Goal: Task Accomplishment & Management: Use online tool/utility

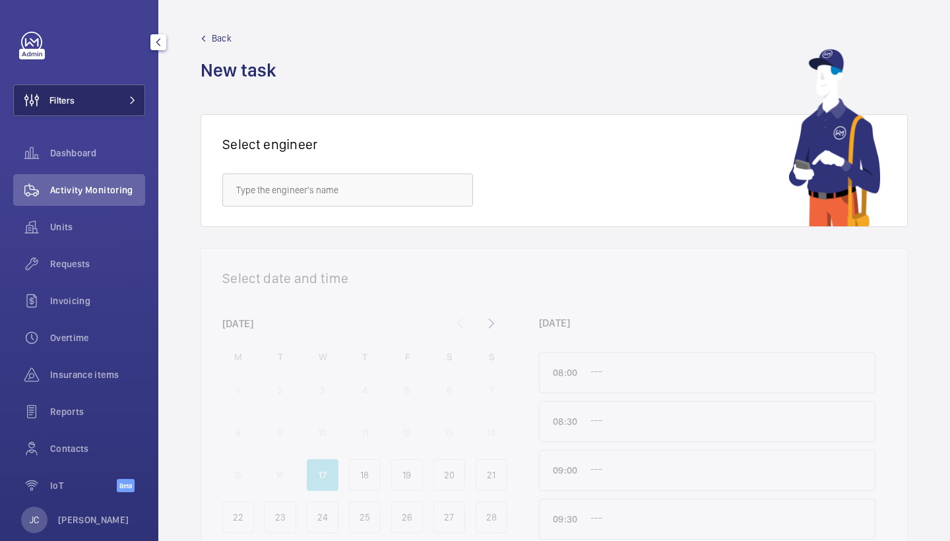
click at [116, 106] on button "Filters" at bounding box center [79, 100] width 132 height 32
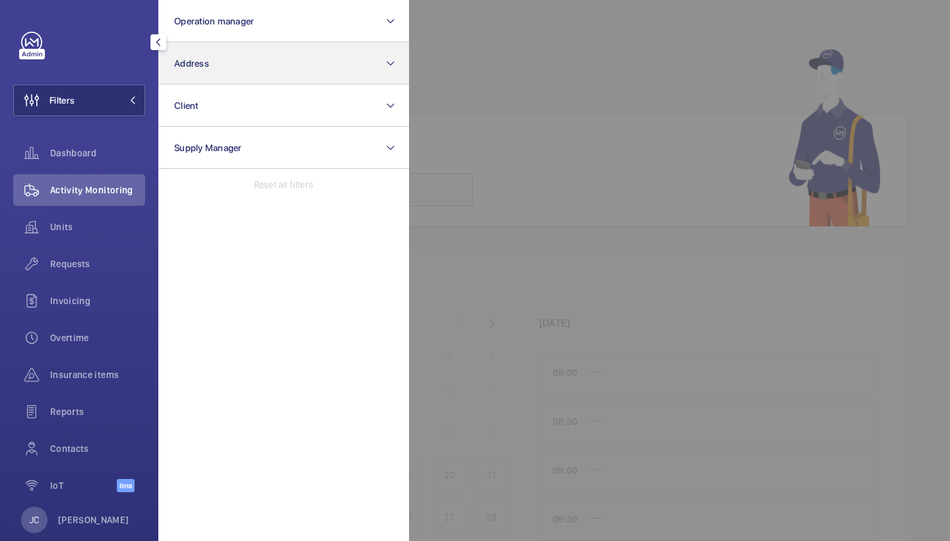
click at [204, 64] on span "Address" at bounding box center [191, 63] width 35 height 11
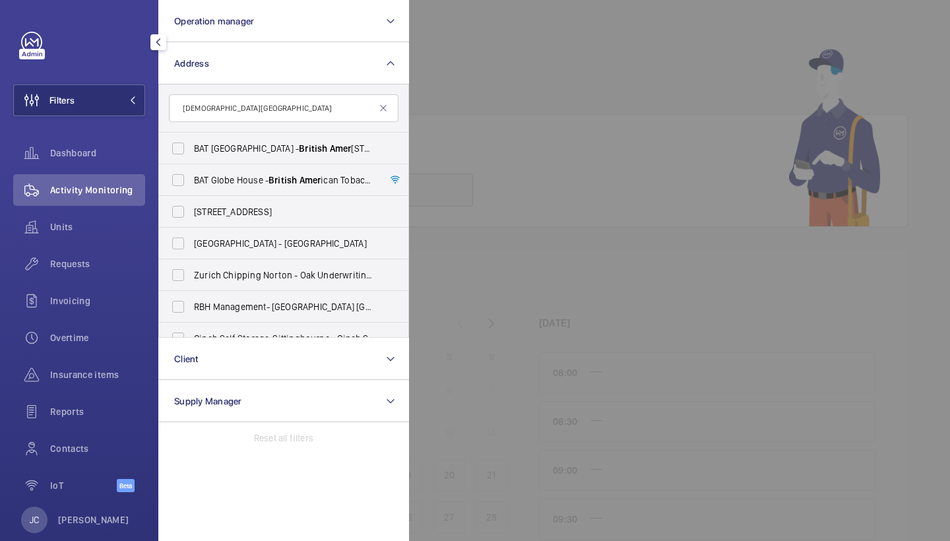
type input "british amber"
click at [280, 182] on span "British" at bounding box center [282, 180] width 28 height 11
click at [191, 182] on input "BAT Globe House - British American Tobacco Global Headquarters, [GEOGRAPHIC_DAT…" at bounding box center [178, 180] width 26 height 26
checkbox input "true"
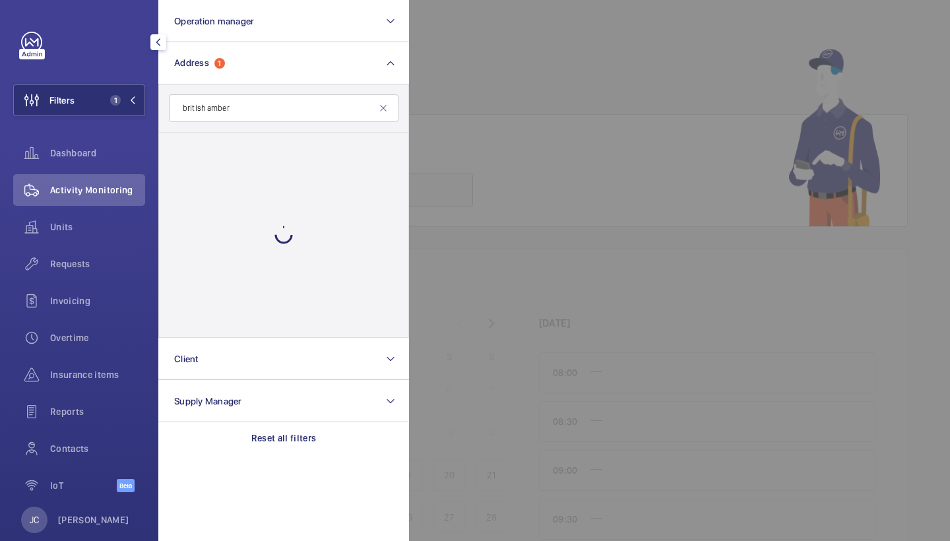
click at [437, 144] on div at bounding box center [884, 270] width 950 height 541
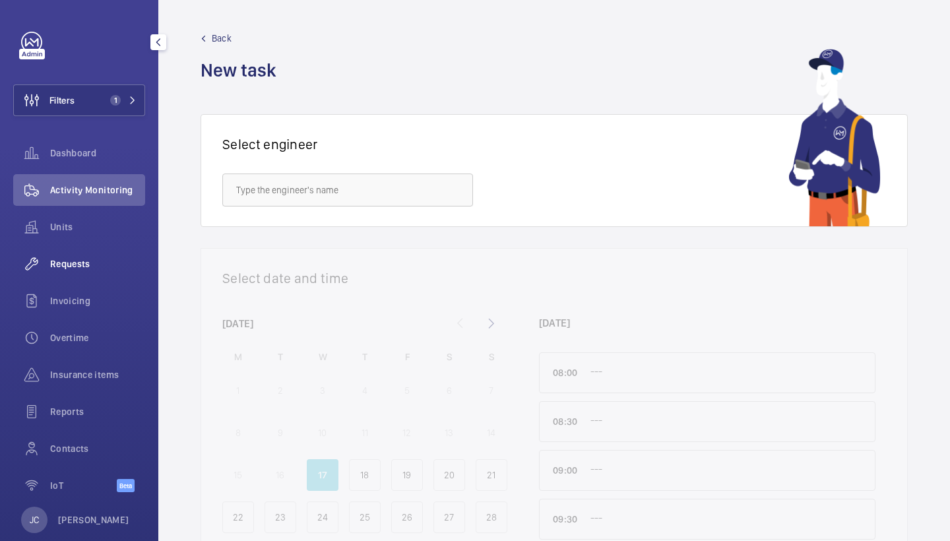
click at [99, 276] on div "Requests" at bounding box center [79, 264] width 132 height 32
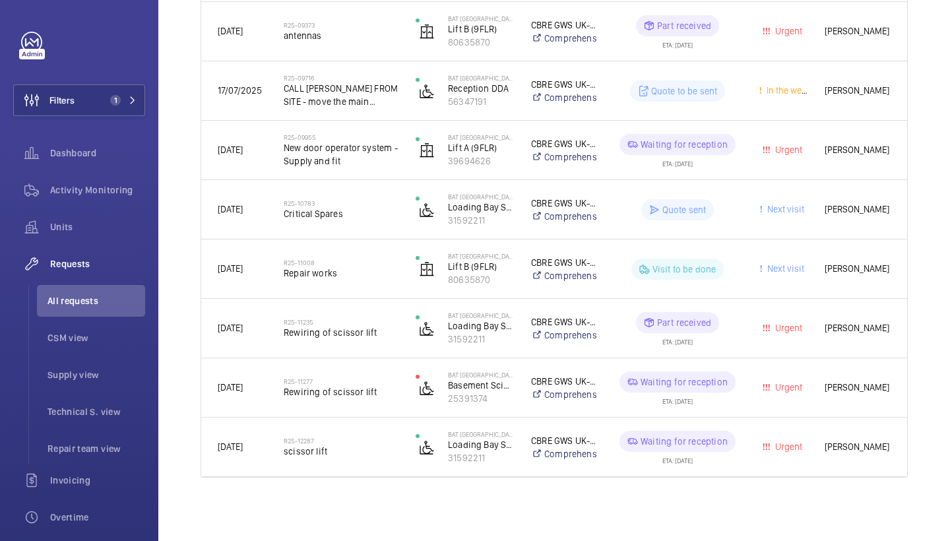
scroll to position [969, 0]
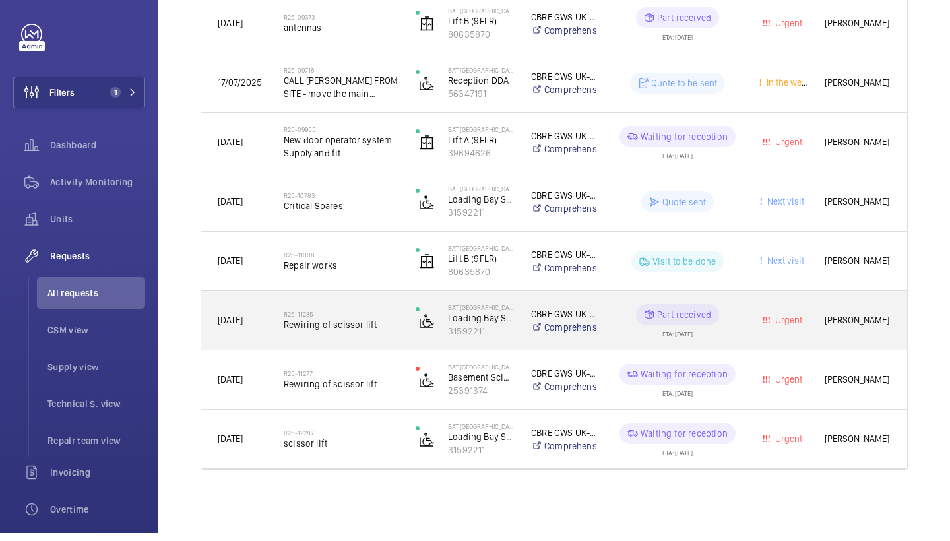
click at [371, 335] on div "R25-11235 Rewiring of scissor lift" at bounding box center [341, 328] width 115 height 38
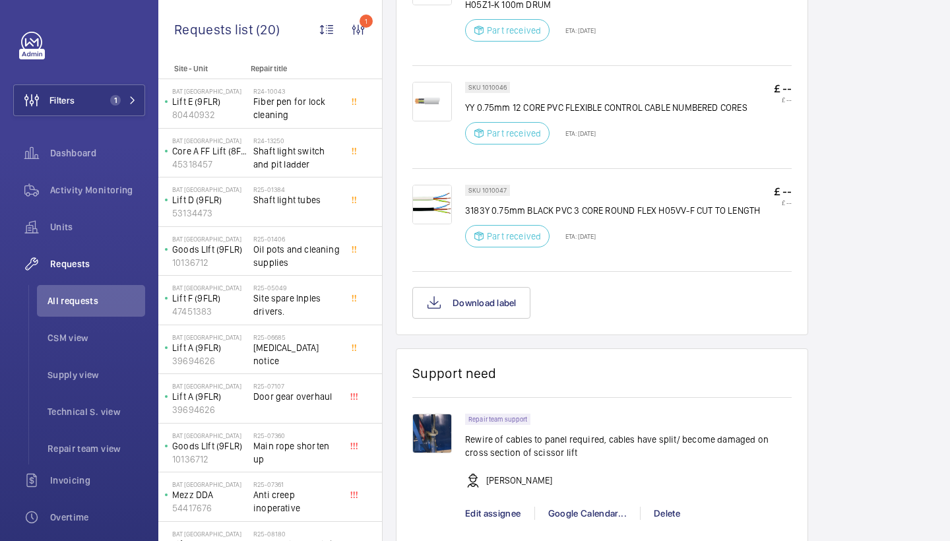
scroll to position [975, 0]
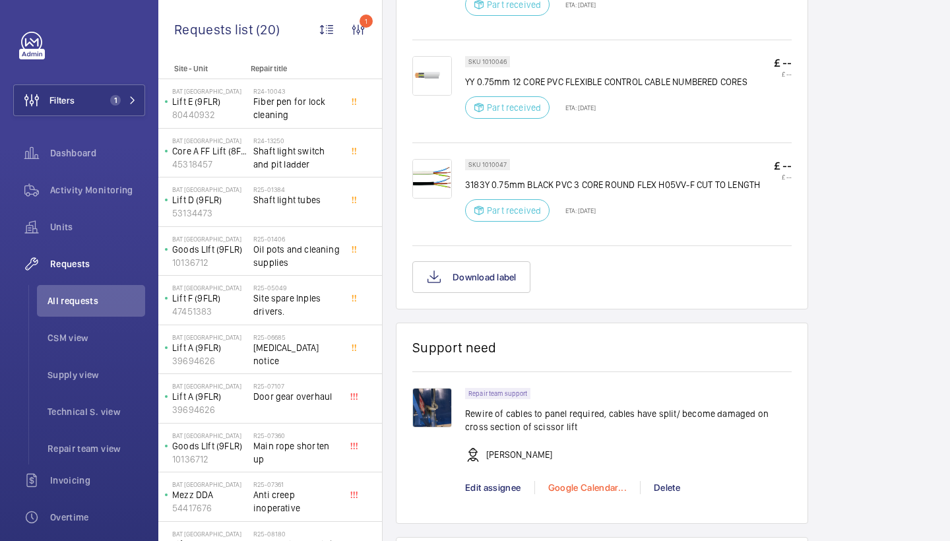
click at [583, 491] on div "Google Calendar..." at bounding box center [587, 487] width 106 height 13
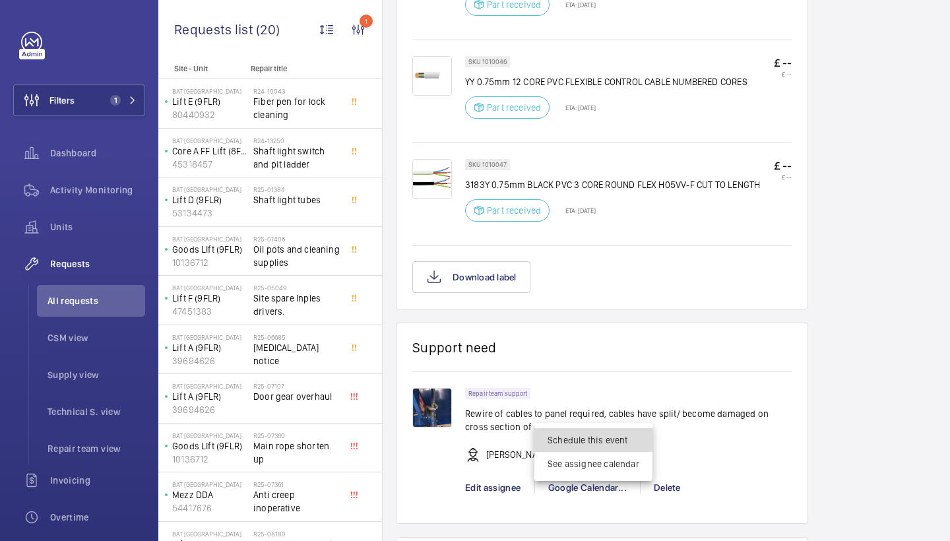
click at [609, 436] on span "Schedule this event" at bounding box center [593, 439] width 92 height 13
